Goal: Transaction & Acquisition: Purchase product/service

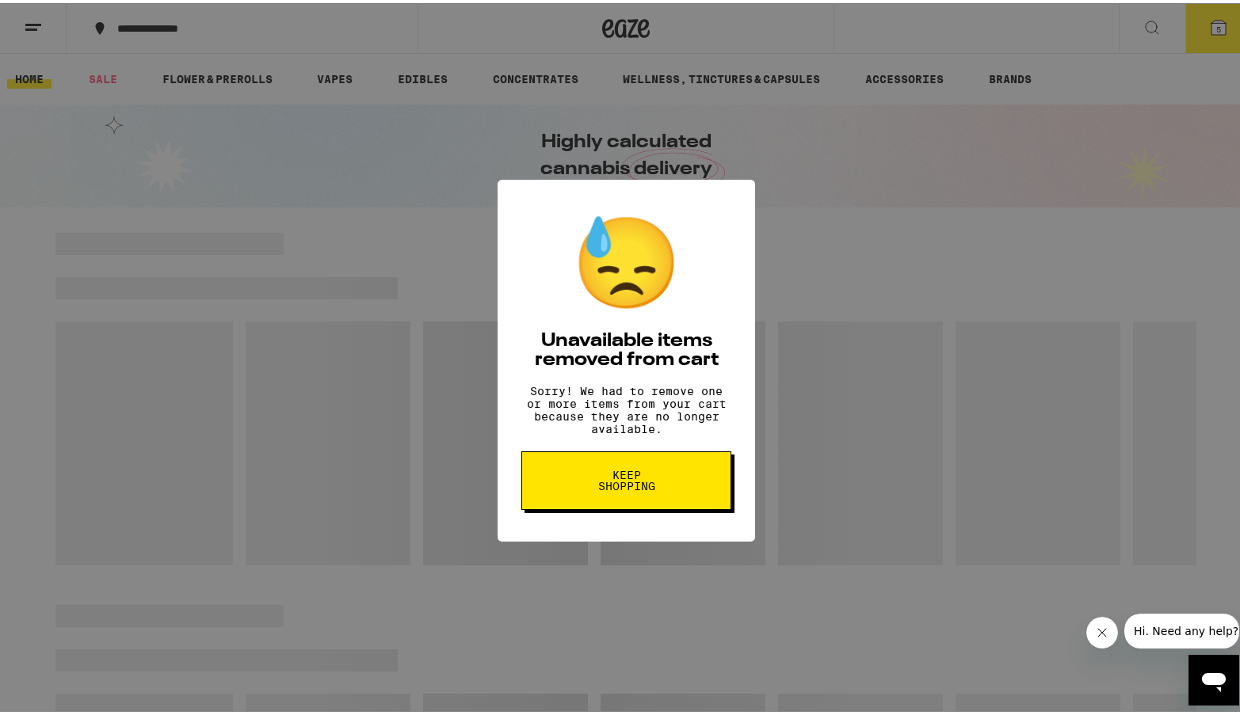
click at [623, 499] on button "Keep Shopping" at bounding box center [626, 477] width 210 height 59
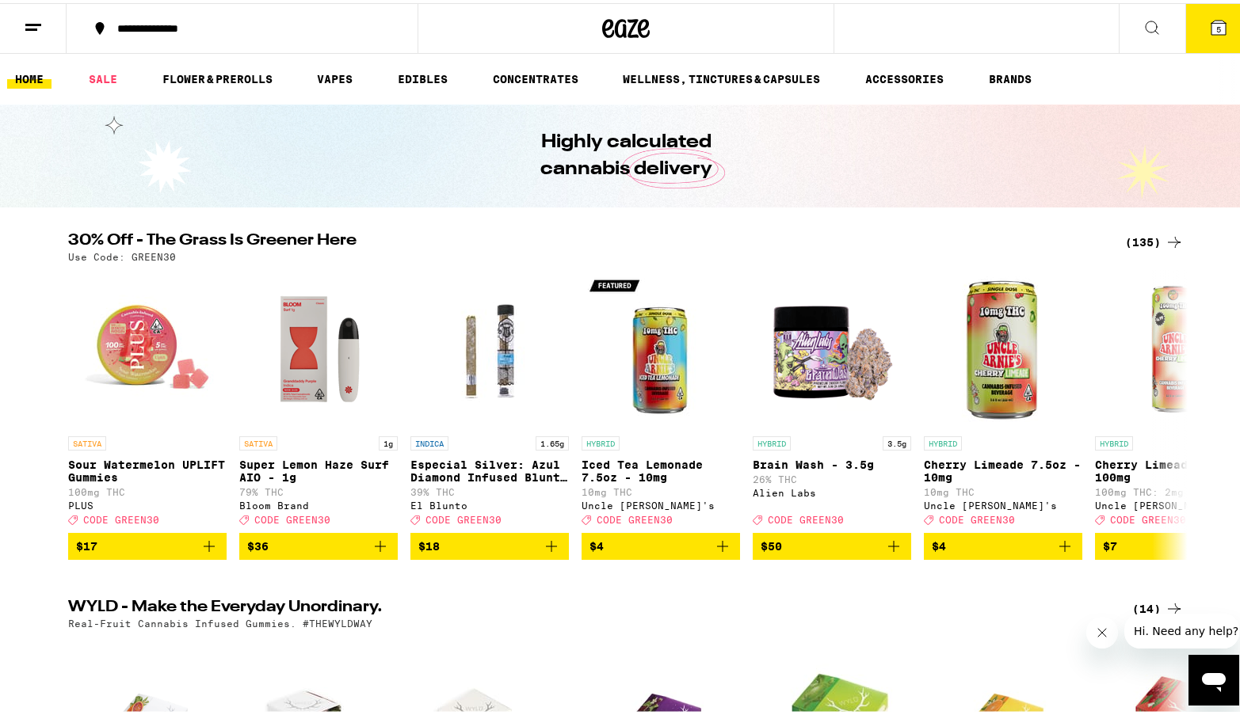
click at [1193, 21] on button "5" at bounding box center [1218, 25] width 67 height 49
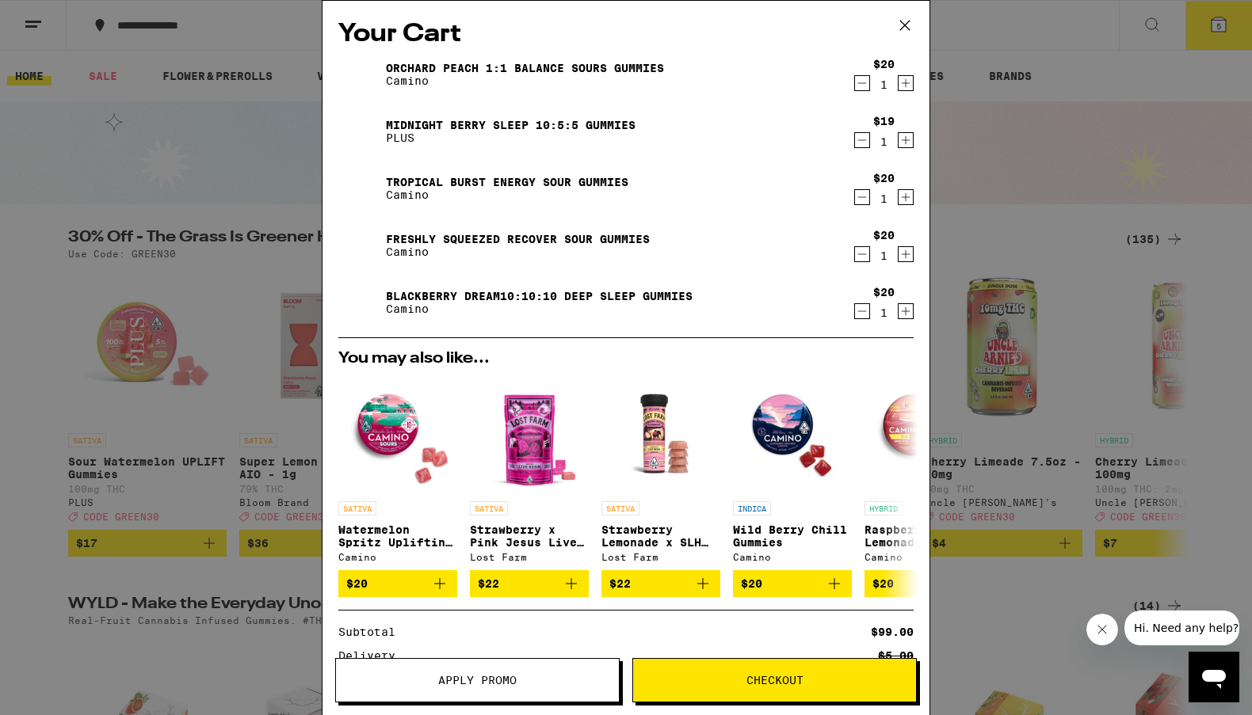
click at [840, 688] on button "Checkout" at bounding box center [774, 680] width 284 height 44
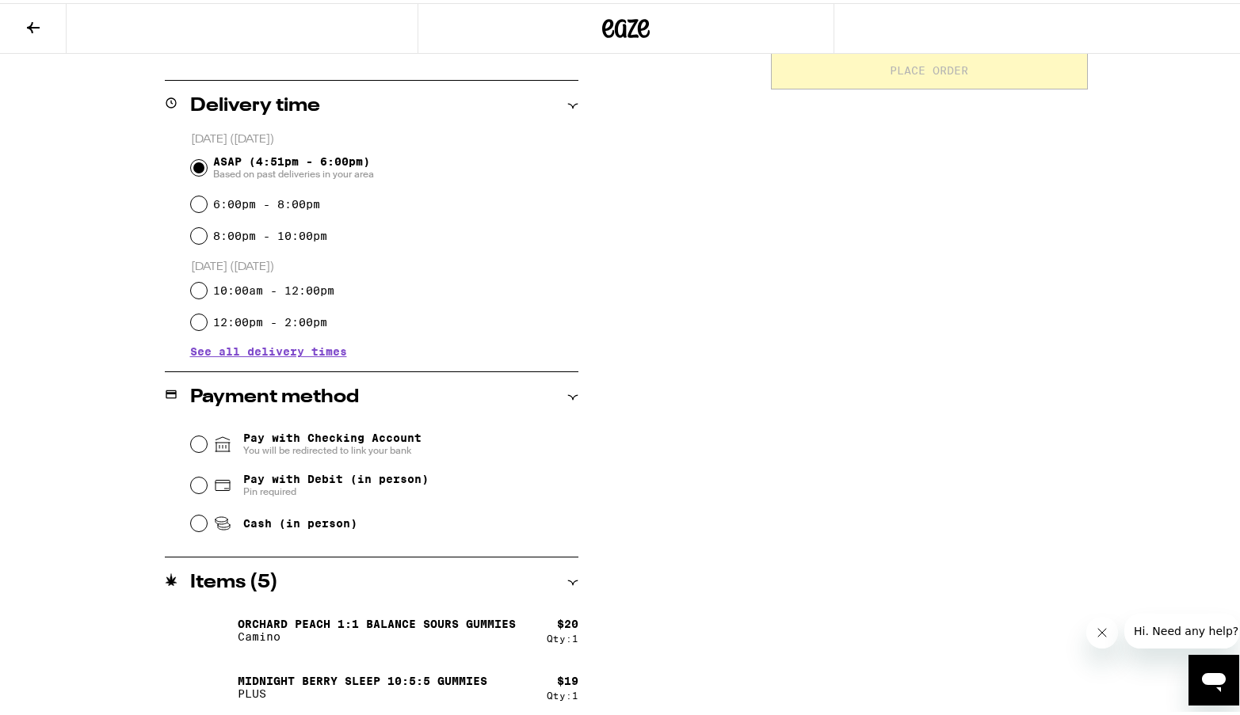
scroll to position [378, 0]
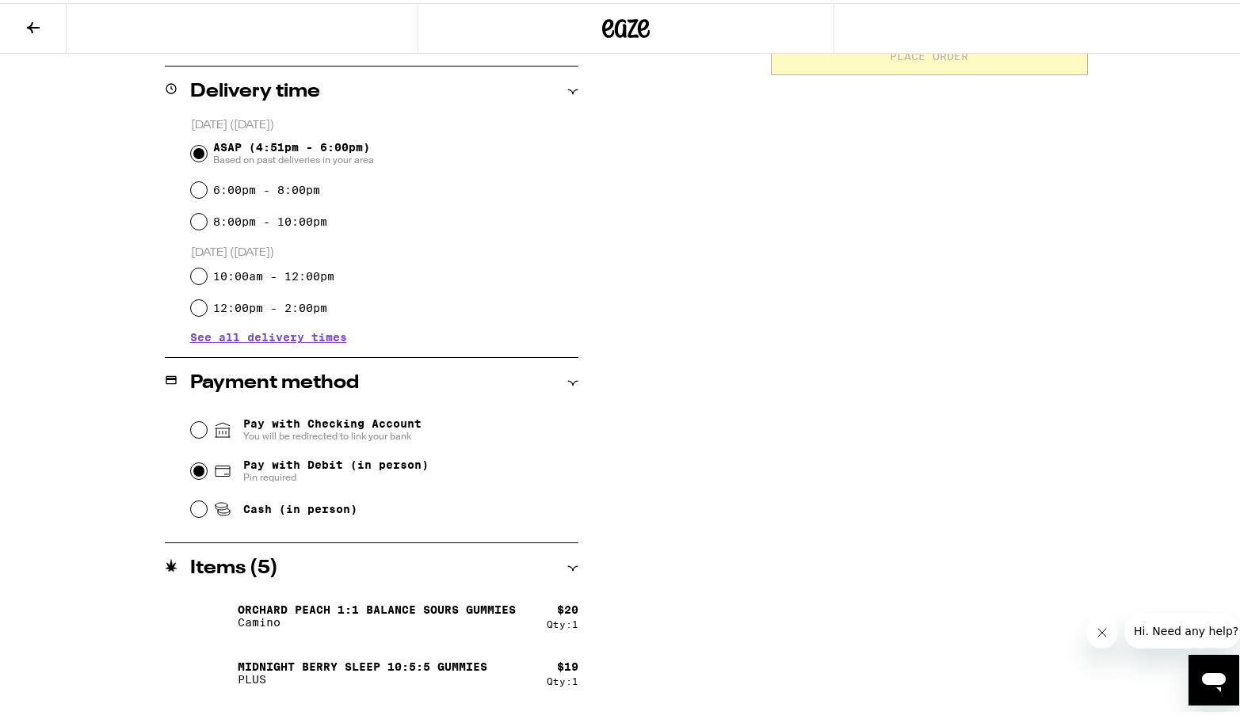
click at [191, 470] on input "Pay with Debit (in person) Pin required" at bounding box center [199, 468] width 16 height 16
radio input "true"
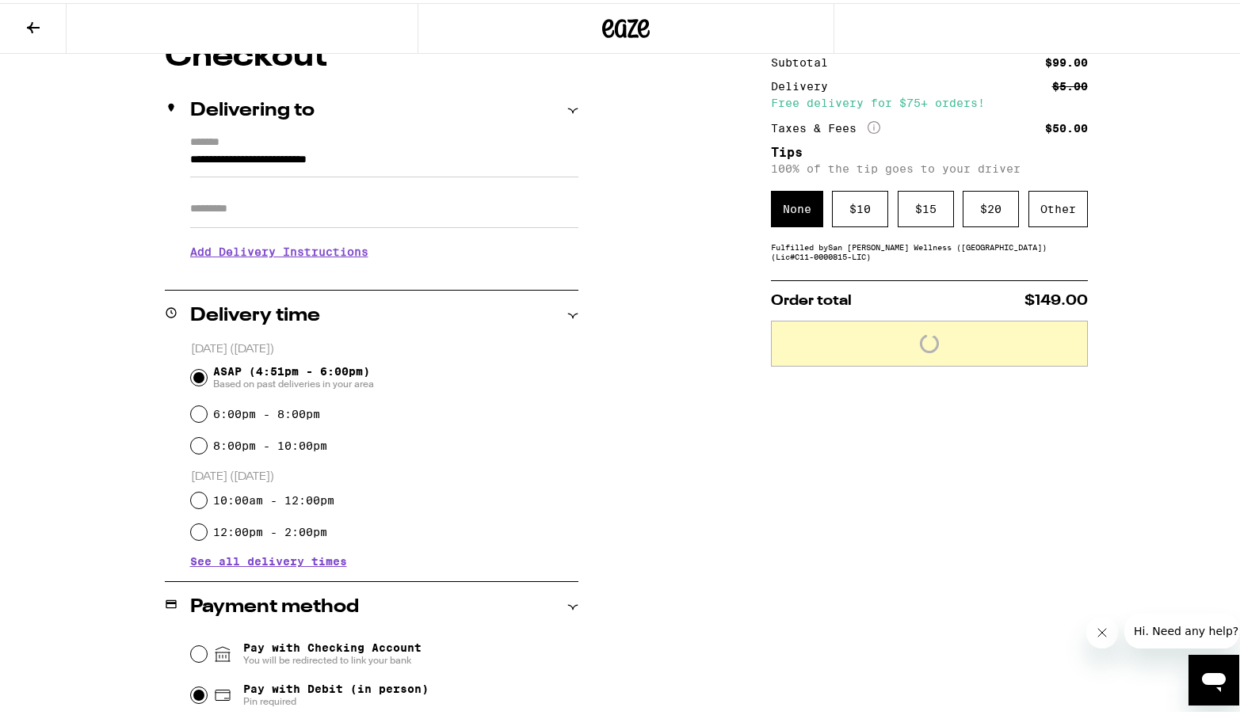
scroll to position [153, 0]
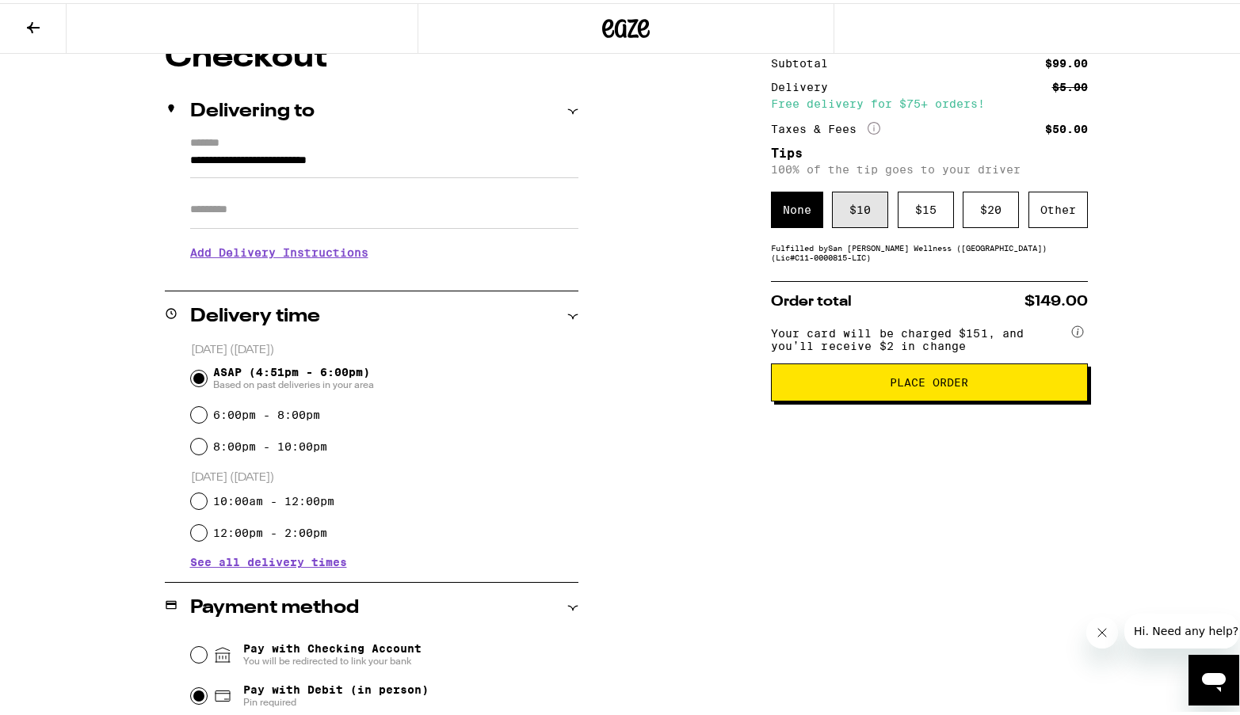
click at [832, 199] on div "$ 10" at bounding box center [860, 207] width 56 height 36
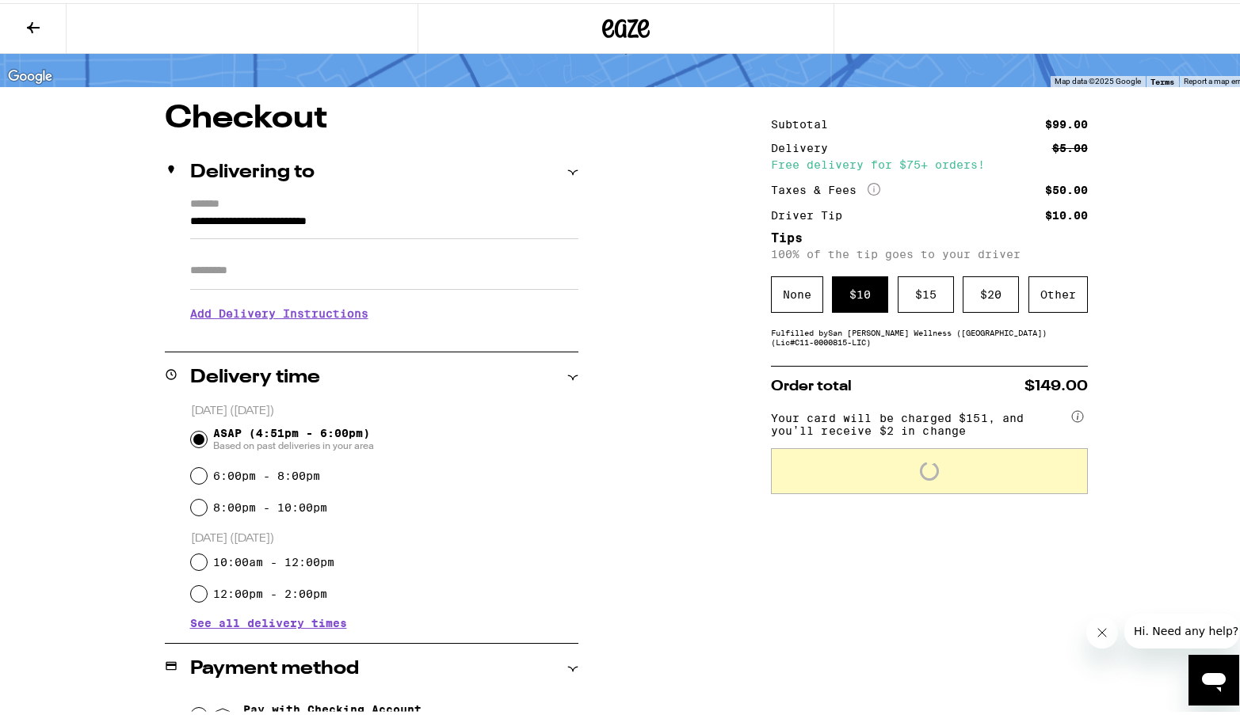
scroll to position [0, 0]
